Goal: Task Accomplishment & Management: Manage account settings

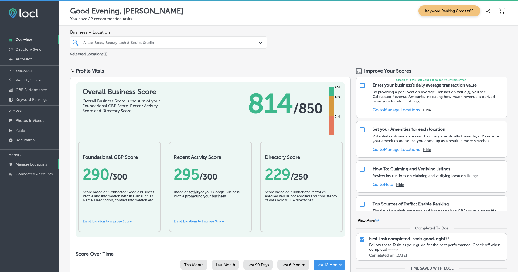
click at [36, 164] on p "Manage Locations" at bounding box center [31, 164] width 31 height 5
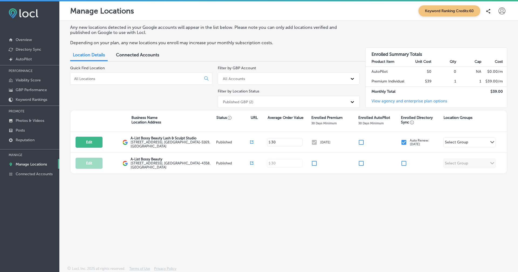
click at [313, 54] on div "Location Details Connected Accounts" at bounding box center [288, 56] width 437 height 12
